Goal: Find specific page/section: Find specific page/section

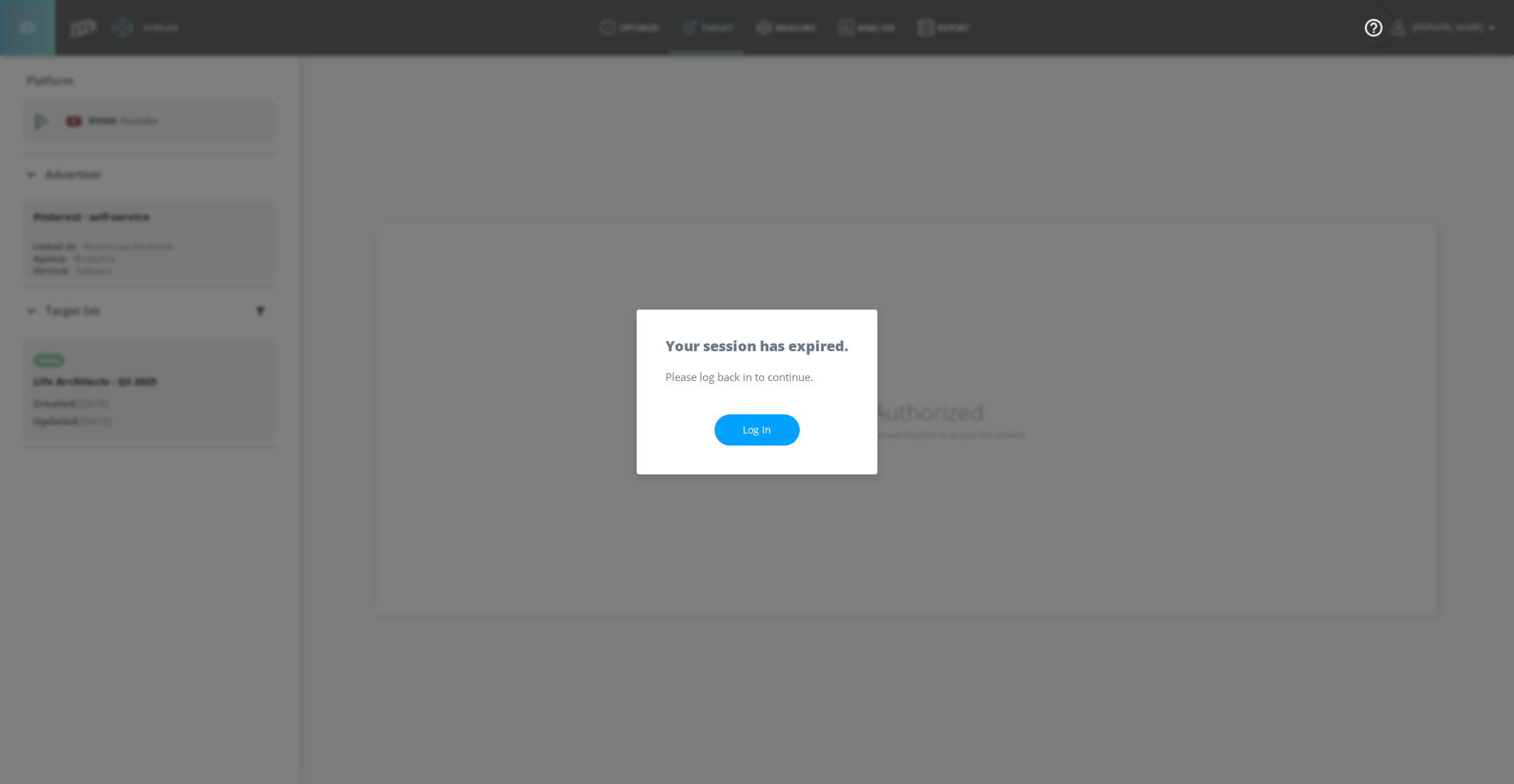
click at [767, 436] on link "Log In" at bounding box center [757, 430] width 85 height 32
click at [763, 455] on div "Log In" at bounding box center [757, 431] width 240 height 89
click at [746, 433] on link "Log In" at bounding box center [757, 430] width 85 height 32
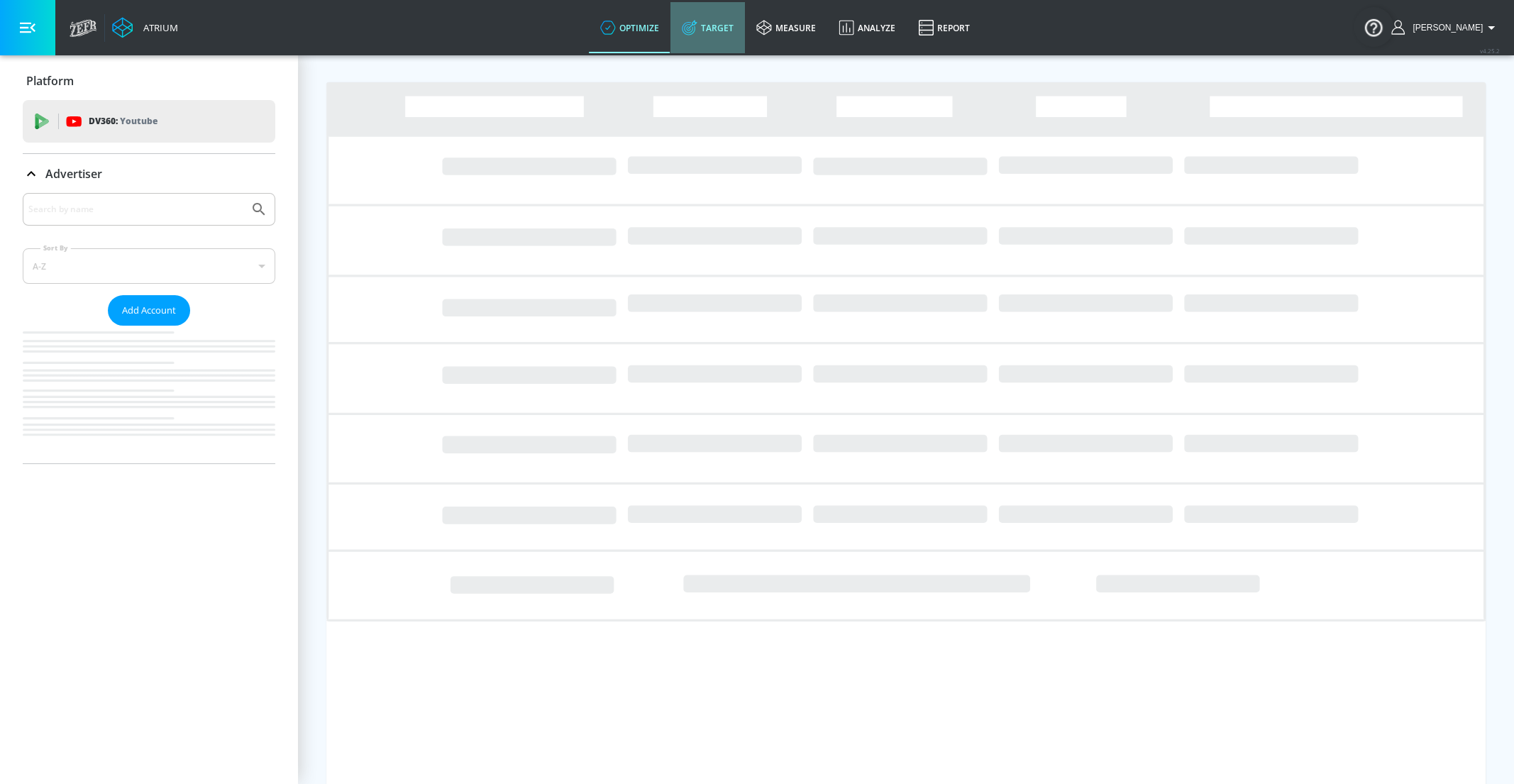
click at [697, 30] on icon at bounding box center [689, 27] width 16 height 16
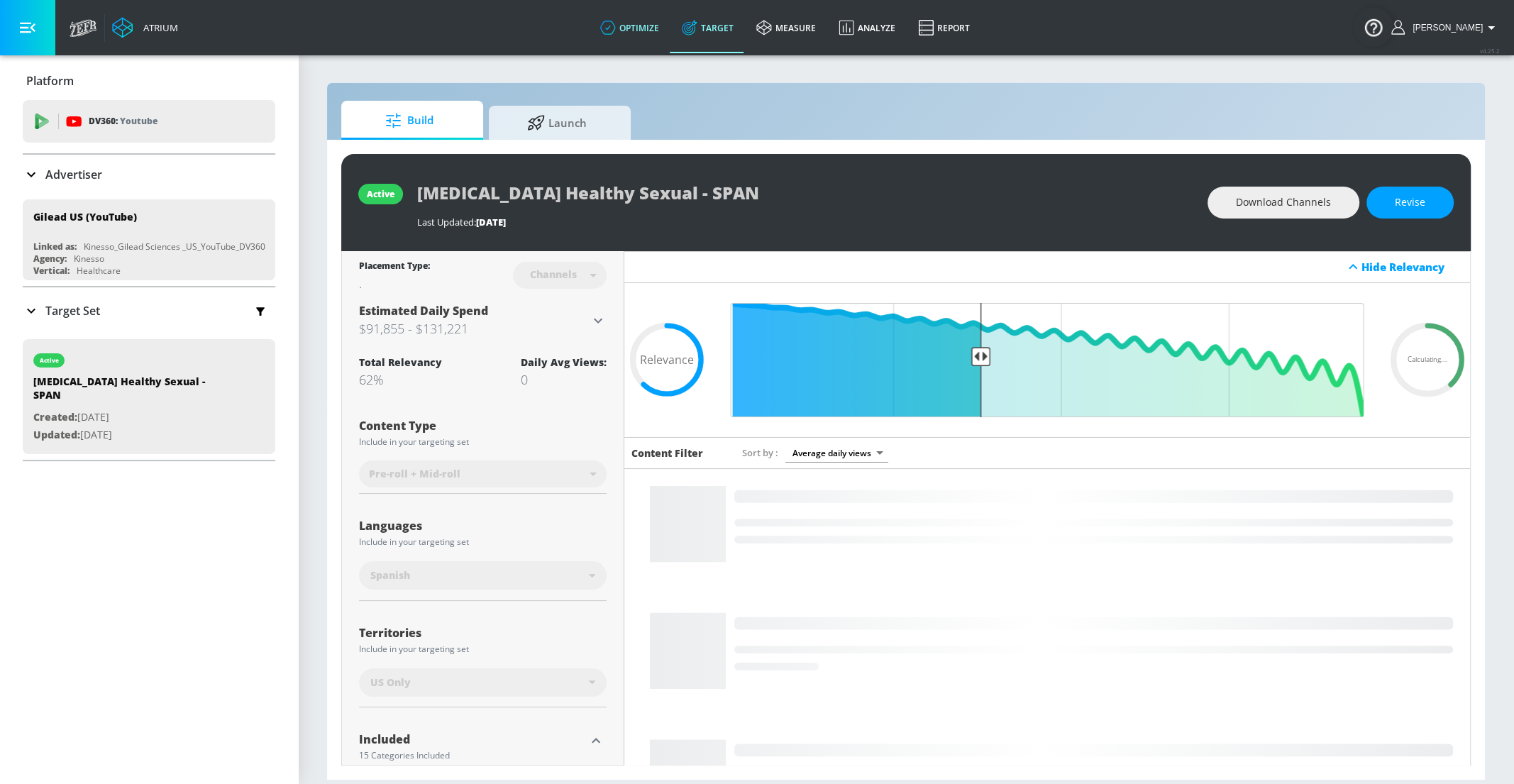
click at [658, 28] on link "optimize" at bounding box center [629, 27] width 82 height 51
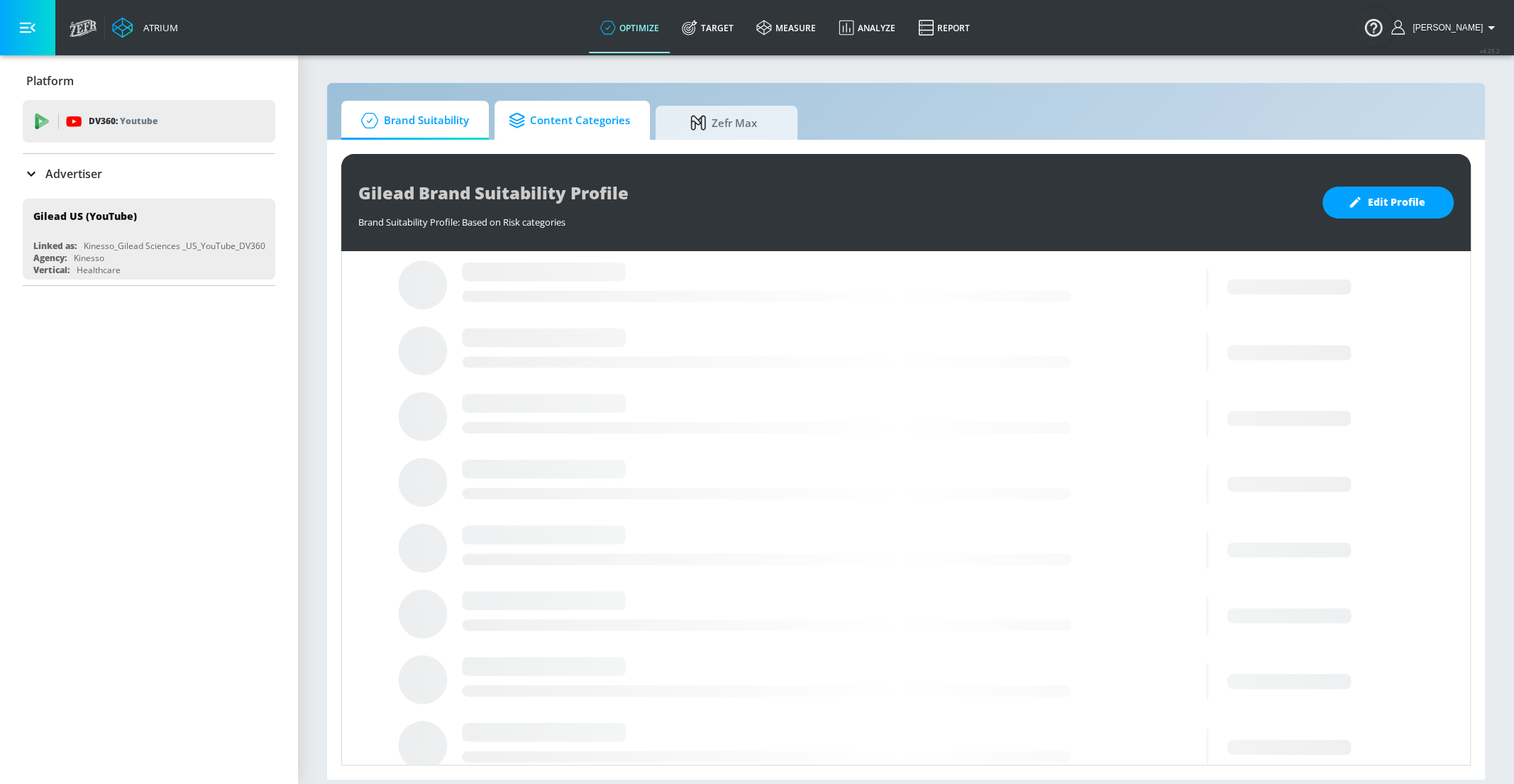
click at [557, 134] on span "Content Categories" at bounding box center [569, 121] width 122 height 34
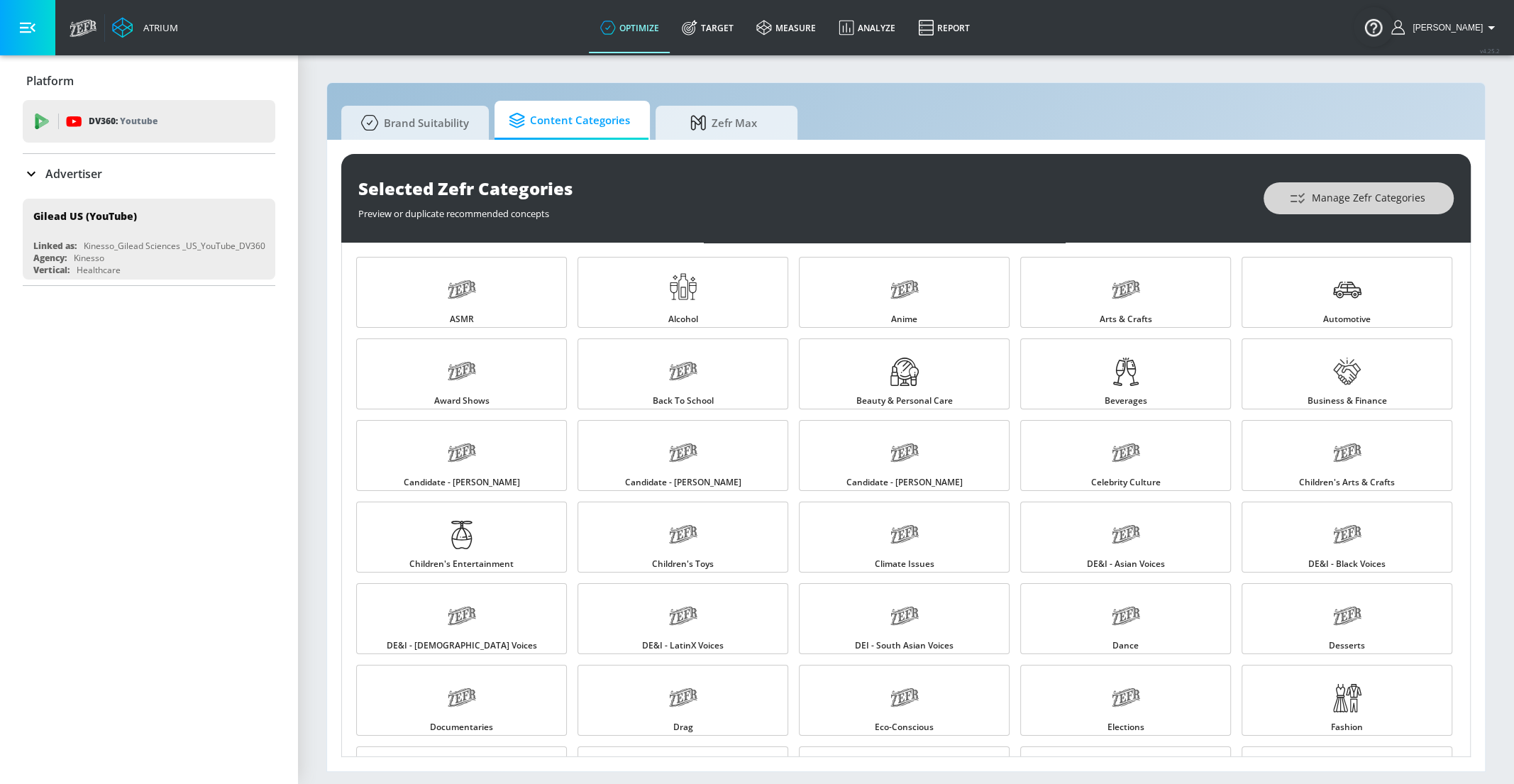
click at [1407, 182] on button "Manage Zefr Categories" at bounding box center [1358, 198] width 190 height 32
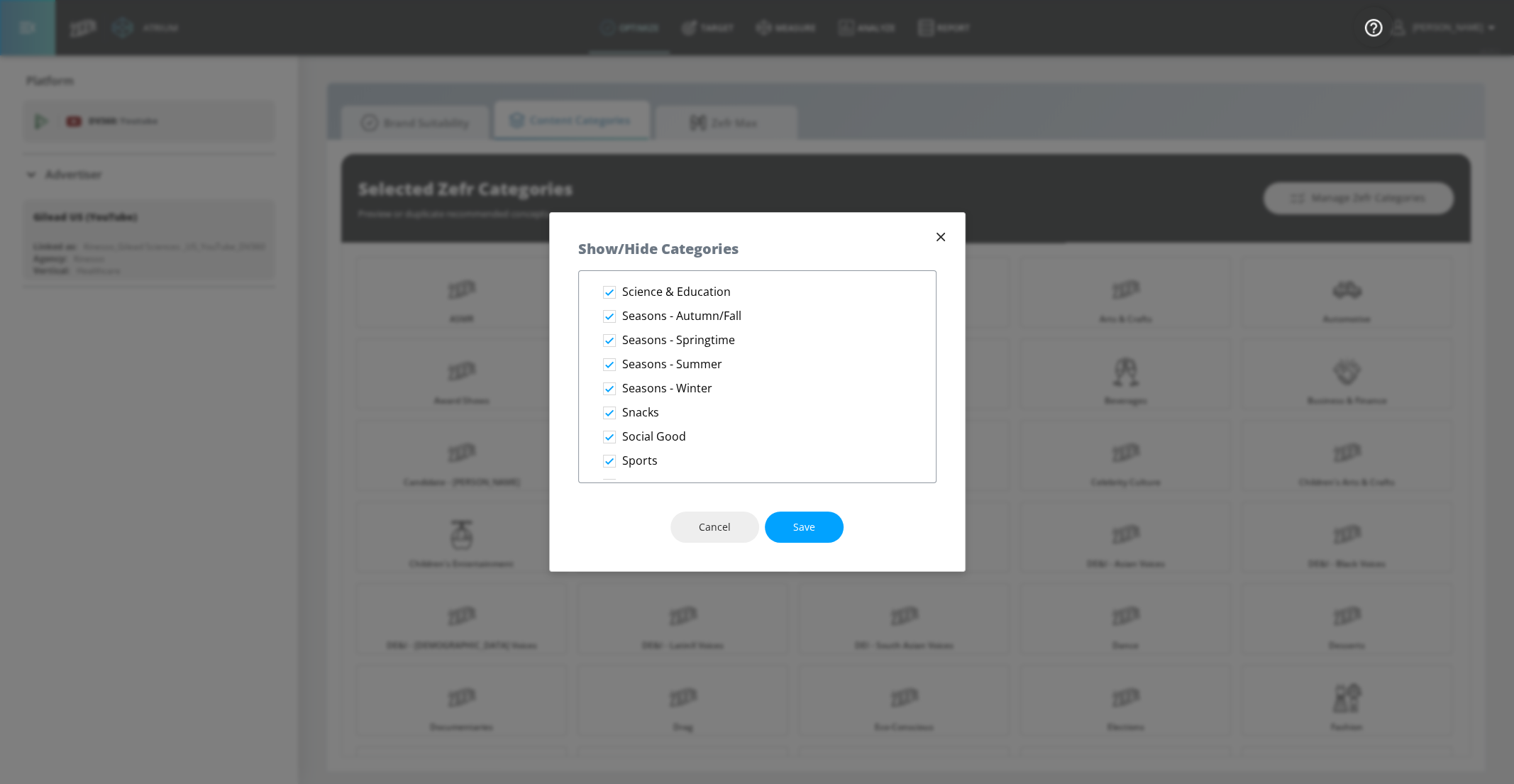
scroll to position [2037, 0]
